Goal: Task Accomplishment & Management: Use online tool/utility

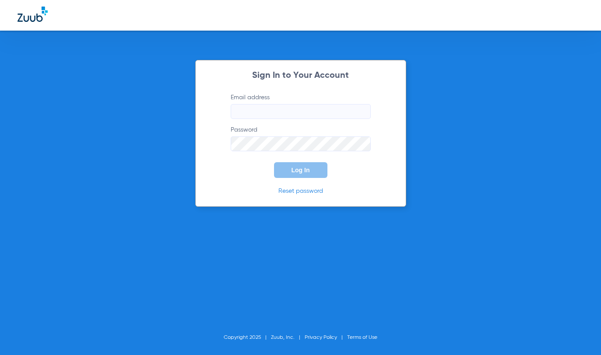
type input "[EMAIL_ADDRESS][DOMAIN_NAME]"
click at [294, 175] on button "Log In" at bounding box center [300, 170] width 53 height 16
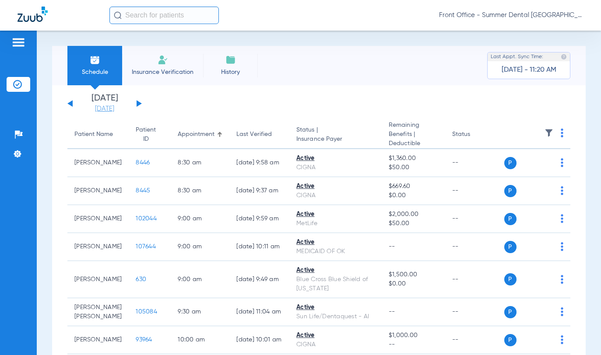
click at [118, 111] on link "[DATE]" at bounding box center [104, 109] width 52 height 9
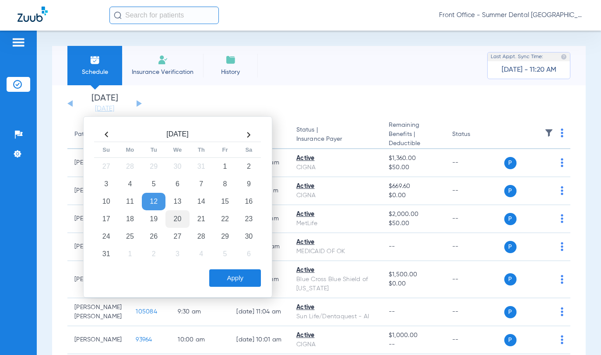
click at [176, 217] on td "20" at bounding box center [177, 218] width 24 height 17
click at [251, 276] on button "Apply" at bounding box center [235, 277] width 52 height 17
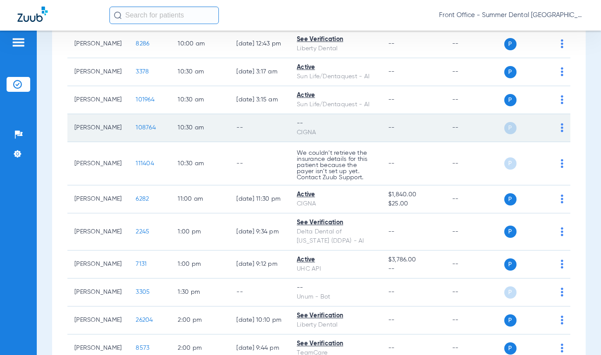
scroll to position [350, 0]
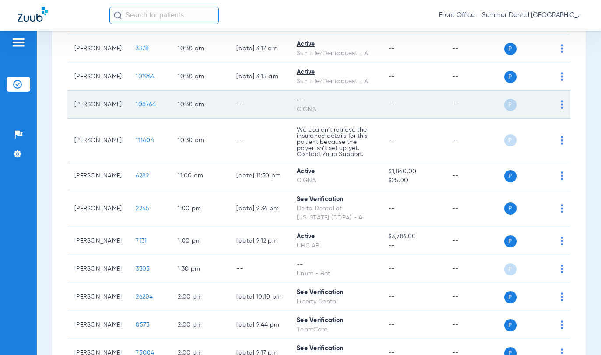
click at [553, 107] on div "P S" at bounding box center [533, 105] width 59 height 12
click at [560, 107] on img at bounding box center [561, 104] width 3 height 9
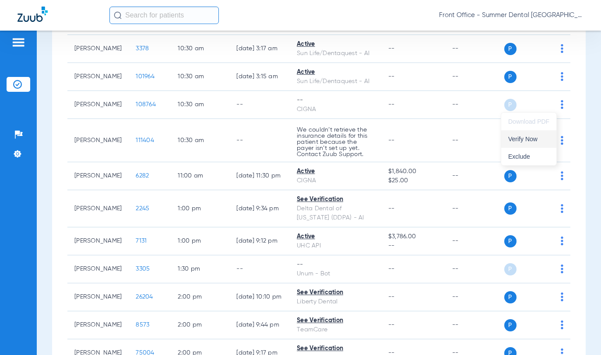
click at [537, 142] on button "Verify Now" at bounding box center [528, 138] width 55 height 17
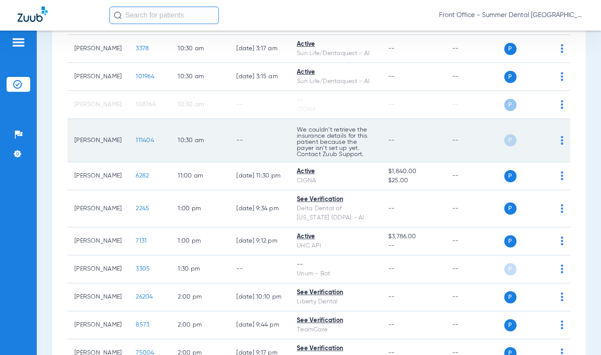
click at [553, 141] on div "P S" at bounding box center [533, 140] width 59 height 12
click at [556, 139] on td "P S" at bounding box center [537, 140] width 66 height 43
click at [560, 140] on img at bounding box center [561, 140] width 3 height 9
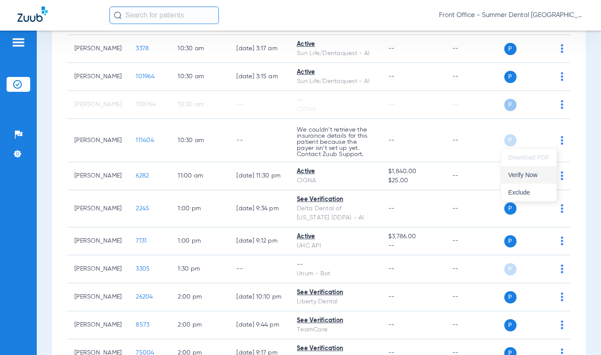
click at [537, 178] on button "Verify Now" at bounding box center [528, 174] width 55 height 17
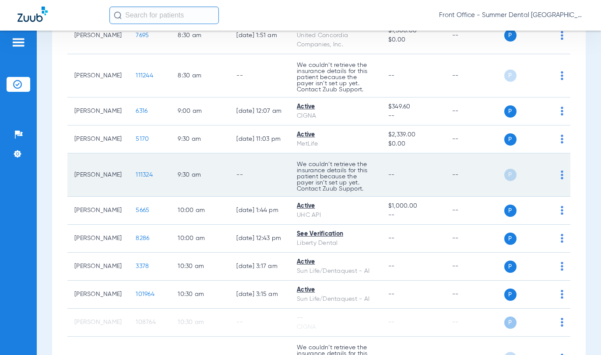
scroll to position [131, 0]
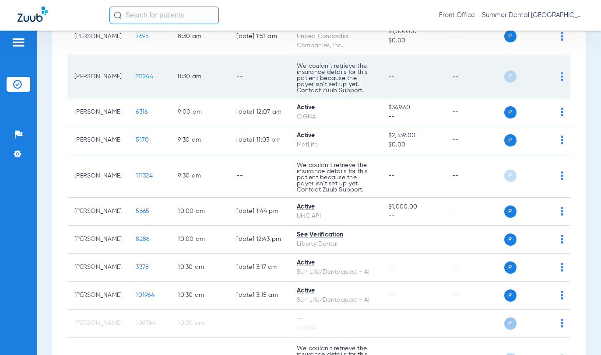
click at [560, 80] on img at bounding box center [561, 76] width 3 height 9
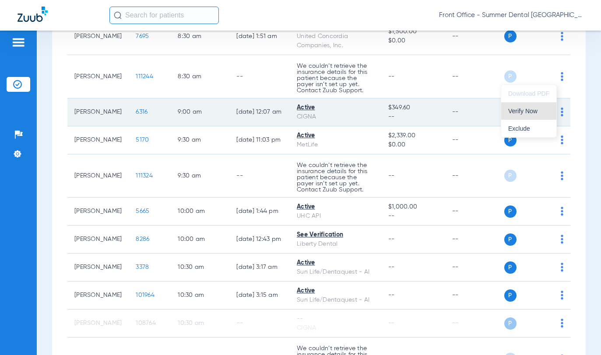
click at [534, 110] on span "Verify Now" at bounding box center [528, 111] width 41 height 6
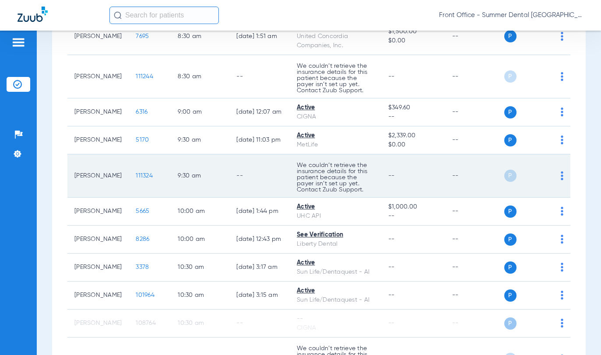
click at [560, 175] on img at bounding box center [561, 175] width 3 height 9
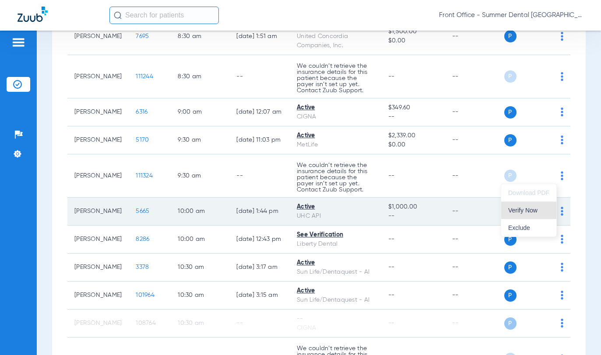
click at [531, 212] on span "Verify Now" at bounding box center [528, 210] width 41 height 6
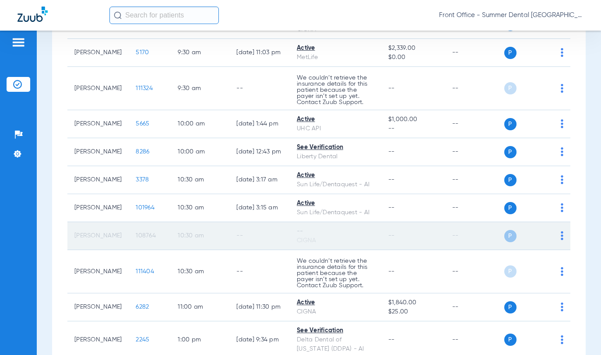
scroll to position [0, 0]
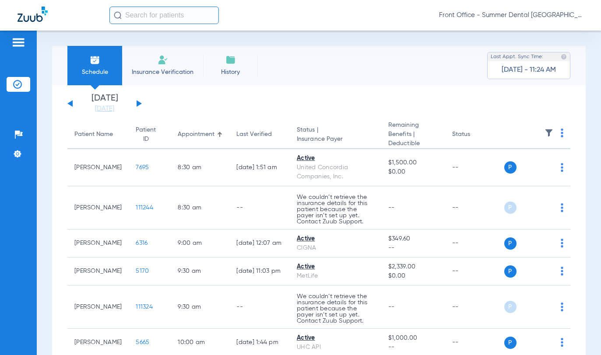
click at [137, 106] on button at bounding box center [138, 103] width 5 height 7
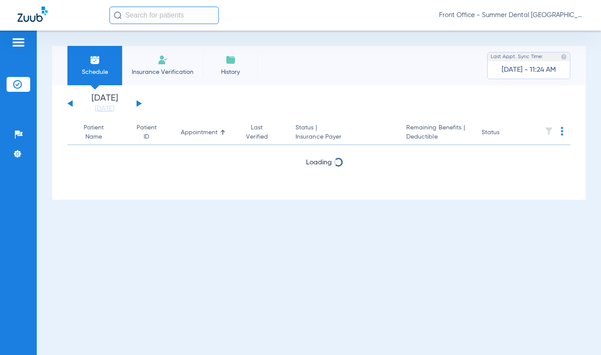
click at [137, 105] on button at bounding box center [138, 103] width 5 height 7
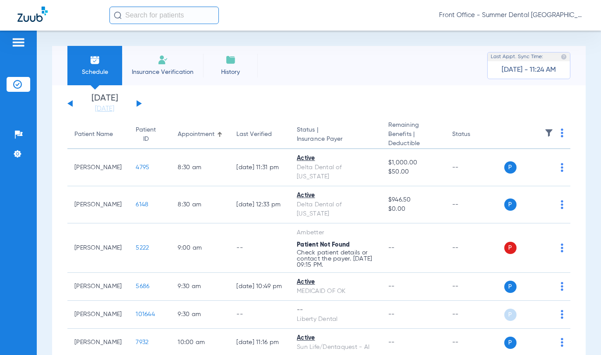
click at [73, 106] on div "[DATE] [DATE] [DATE] [DATE] [DATE] [DATE] [DATE] [DATE] [DATE] [DATE] [DATE] [D…" at bounding box center [104, 103] width 74 height 19
drag, startPoint x: 68, startPoint y: 110, endPoint x: 68, endPoint y: 101, distance: 8.8
click at [68, 103] on div "[DATE] [DATE] [DATE] [DATE] [DATE] [DATE] [DATE] [DATE] [DATE] [DATE] [DATE] [D…" at bounding box center [104, 103] width 74 height 19
click at [69, 101] on div "[DATE] [DATE] [DATE] [DATE] [DATE] [DATE] [DATE] [DATE] [DATE] [DATE] [DATE] [D…" at bounding box center [104, 103] width 74 height 19
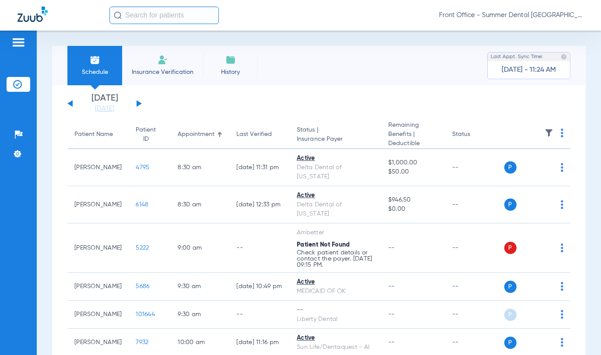
click at [70, 104] on button at bounding box center [69, 103] width 5 height 7
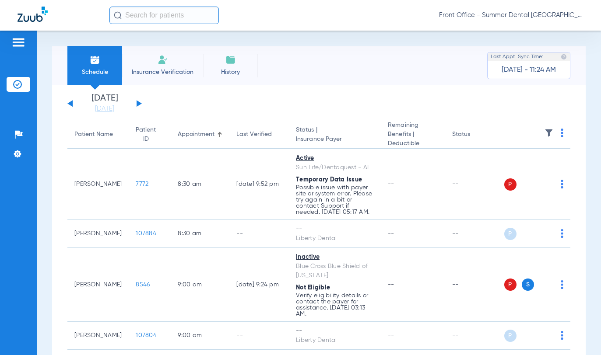
click at [140, 109] on div "[DATE] [DATE] [DATE] [DATE] [DATE] [DATE] [DATE] [DATE] [DATE] [DATE] [DATE] [D…" at bounding box center [104, 103] width 74 height 19
click at [139, 106] on div "[DATE] [DATE] [DATE] [DATE] [DATE] [DATE] [DATE] [DATE] [DATE] [DATE] [DATE] [D…" at bounding box center [104, 103] width 74 height 19
click at [137, 104] on button at bounding box center [138, 103] width 5 height 7
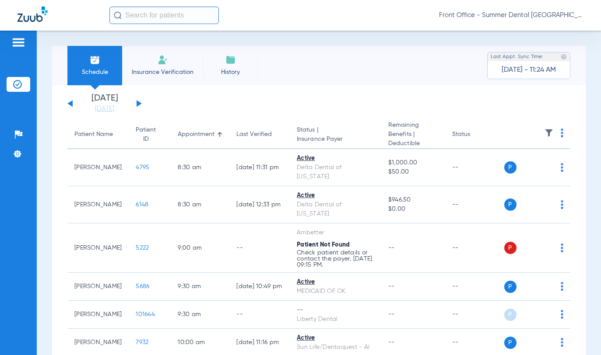
click at [70, 104] on button at bounding box center [69, 103] width 5 height 7
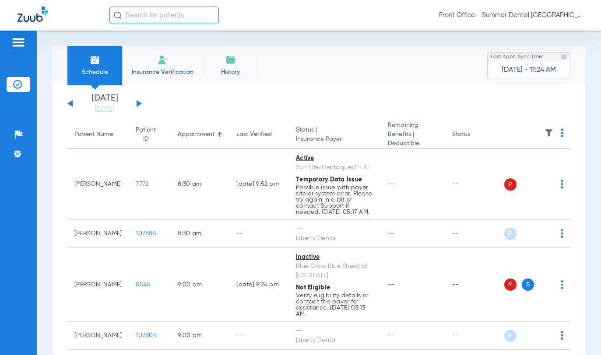
click at [70, 104] on button at bounding box center [69, 103] width 5 height 7
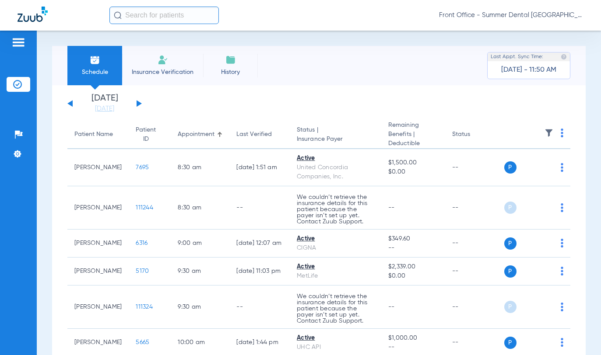
click at [136, 104] on div "[DATE] [DATE] [DATE] [DATE] [DATE] [DATE] [DATE] [DATE] [DATE] [DATE] [DATE] [D…" at bounding box center [104, 103] width 74 height 19
click at [138, 101] on button at bounding box center [138, 103] width 5 height 7
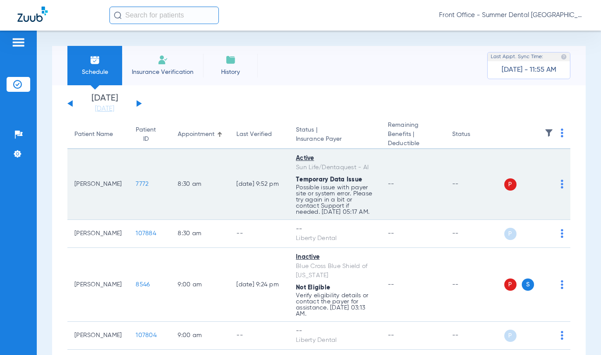
scroll to position [44, 0]
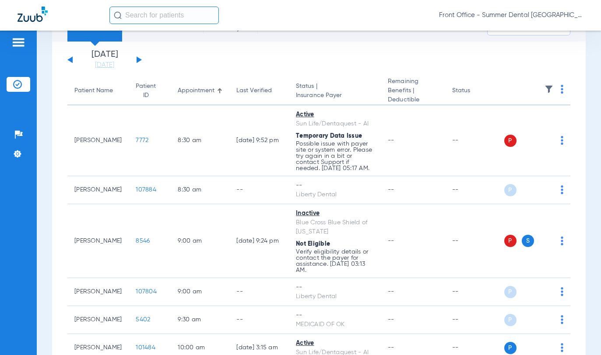
click at [566, 3] on div "Front Office - Summer Dental [GEOGRAPHIC_DATA] | Lumio Dental" at bounding box center [300, 15] width 601 height 31
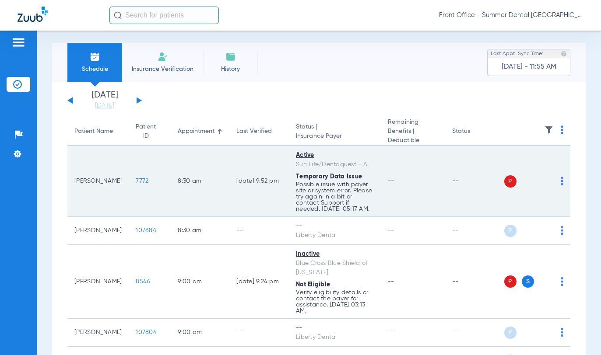
scroll to position [0, 0]
